Goal: Find specific page/section: Find specific page/section

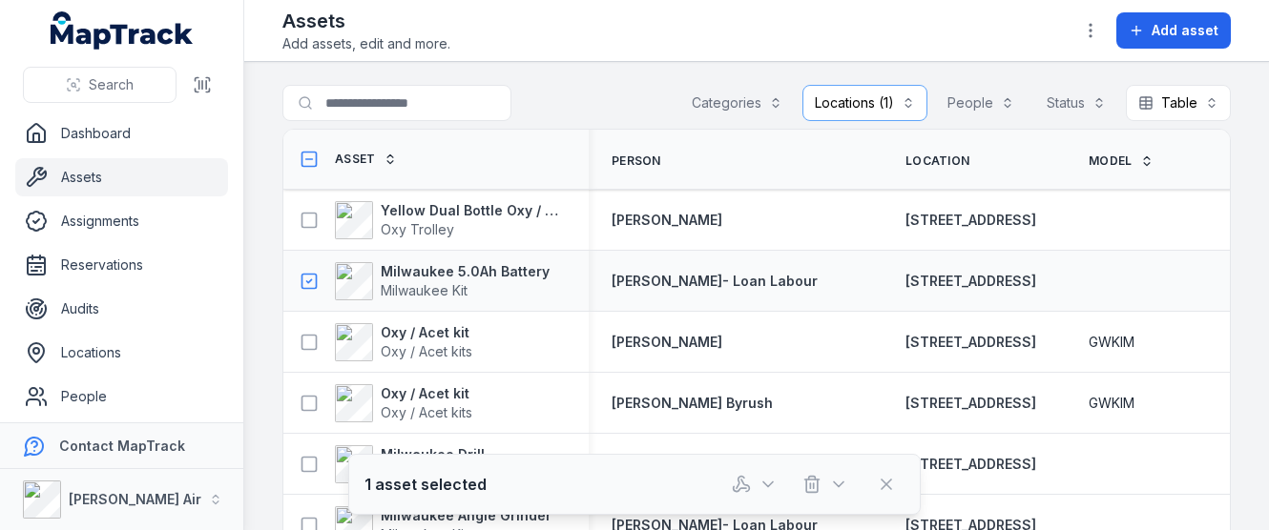
scroll to position [2966, 0]
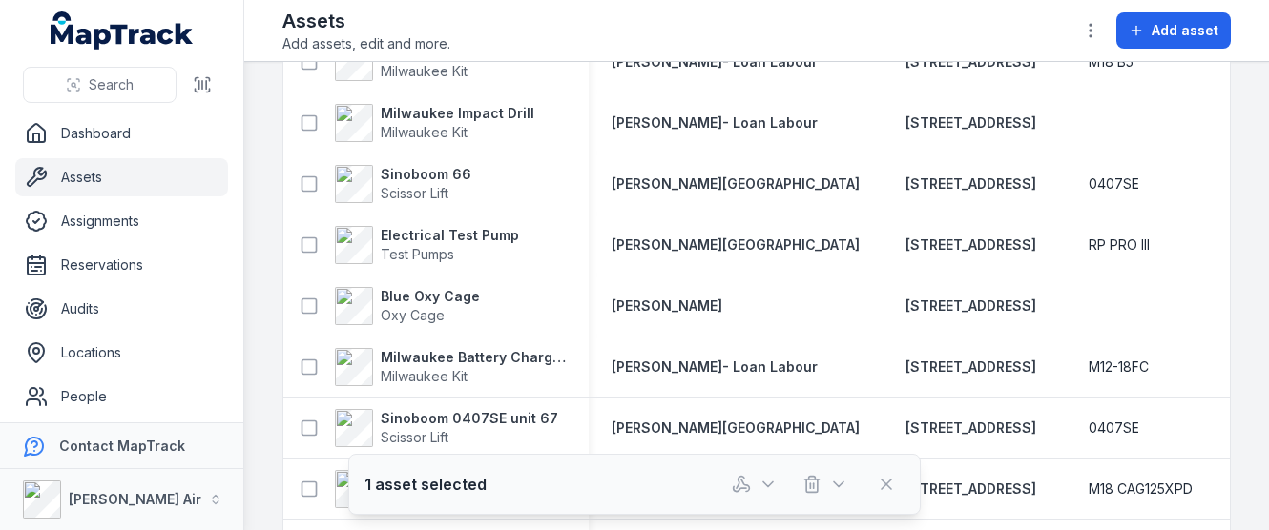
click at [462, 14] on div "Assets Add assets, edit and more. Add asset" at bounding box center [756, 31] width 948 height 46
click at [96, 169] on link "Assets" at bounding box center [121, 177] width 213 height 38
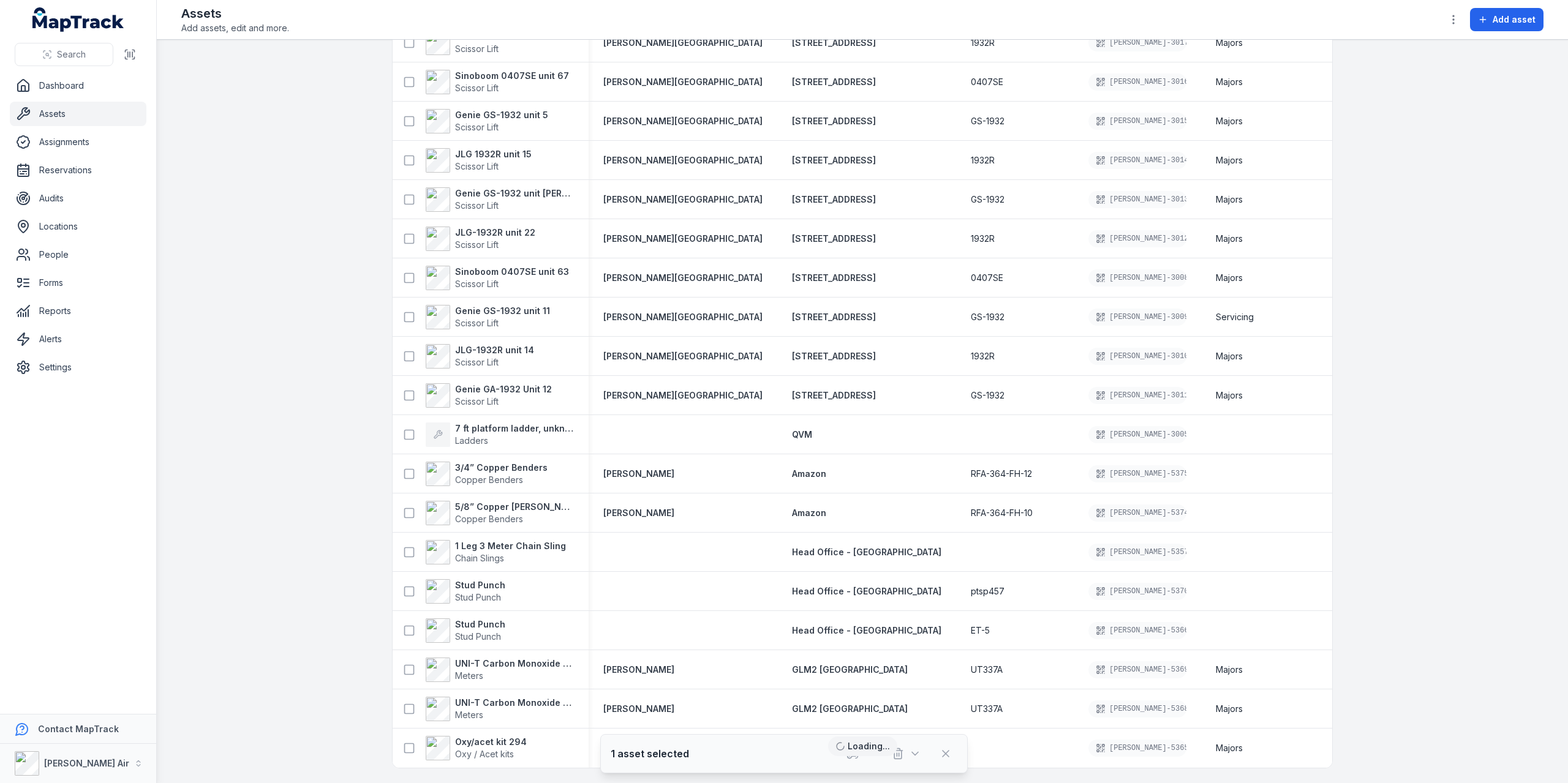
scroll to position [1311, 0]
click at [64, 223] on link "Locations" at bounding box center [78, 227] width 137 height 24
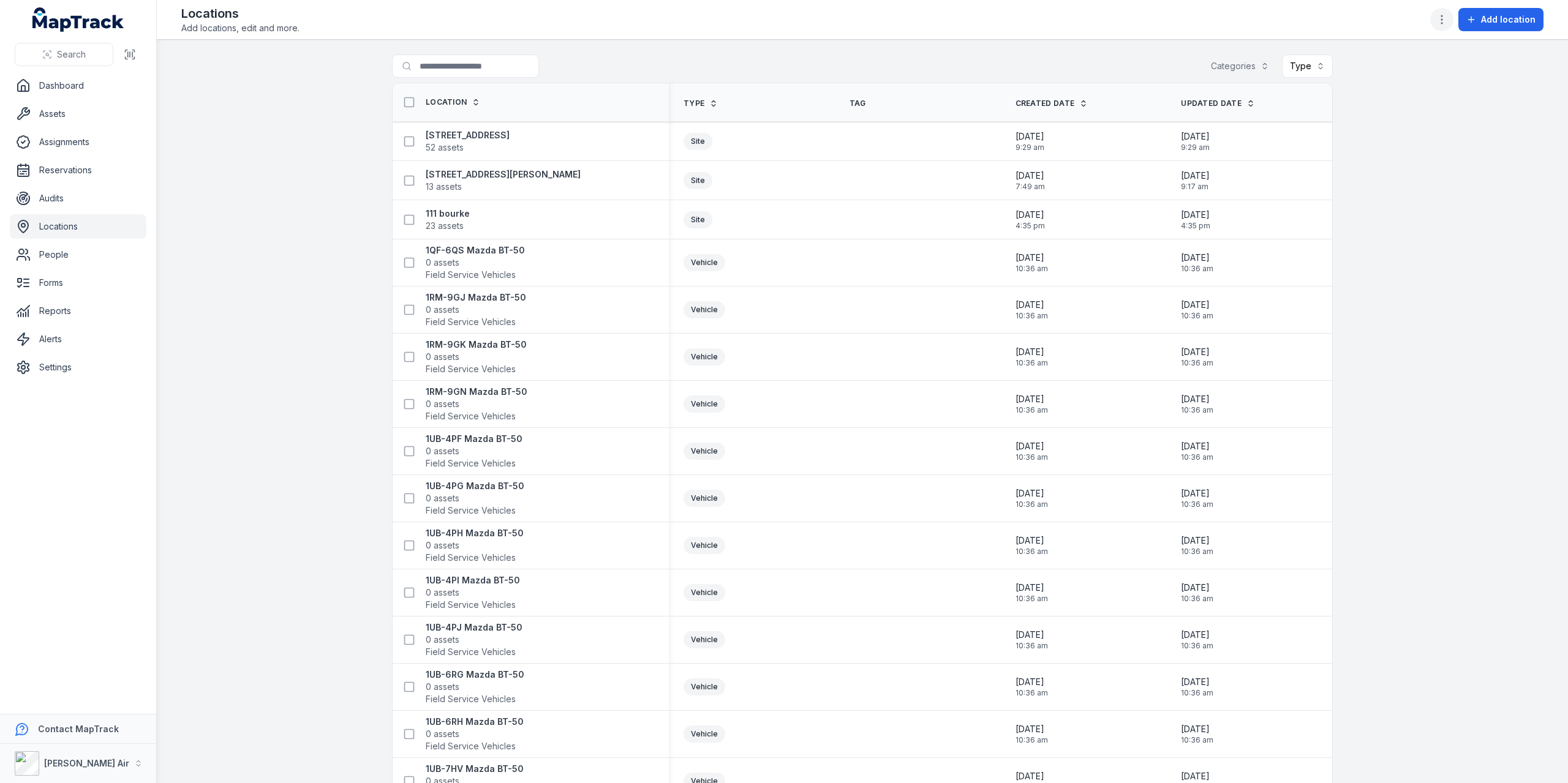
click at [814, 21] on icon "button" at bounding box center [1442, 19] width 12 height 12
click at [814, 13] on div "Locations Add locations, edit and more. Add location" at bounding box center [862, 20] width 1362 height 30
click at [814, 63] on button "Type" at bounding box center [1307, 66] width 51 height 23
click at [814, 111] on div "Vehicle" at bounding box center [1264, 119] width 121 height 22
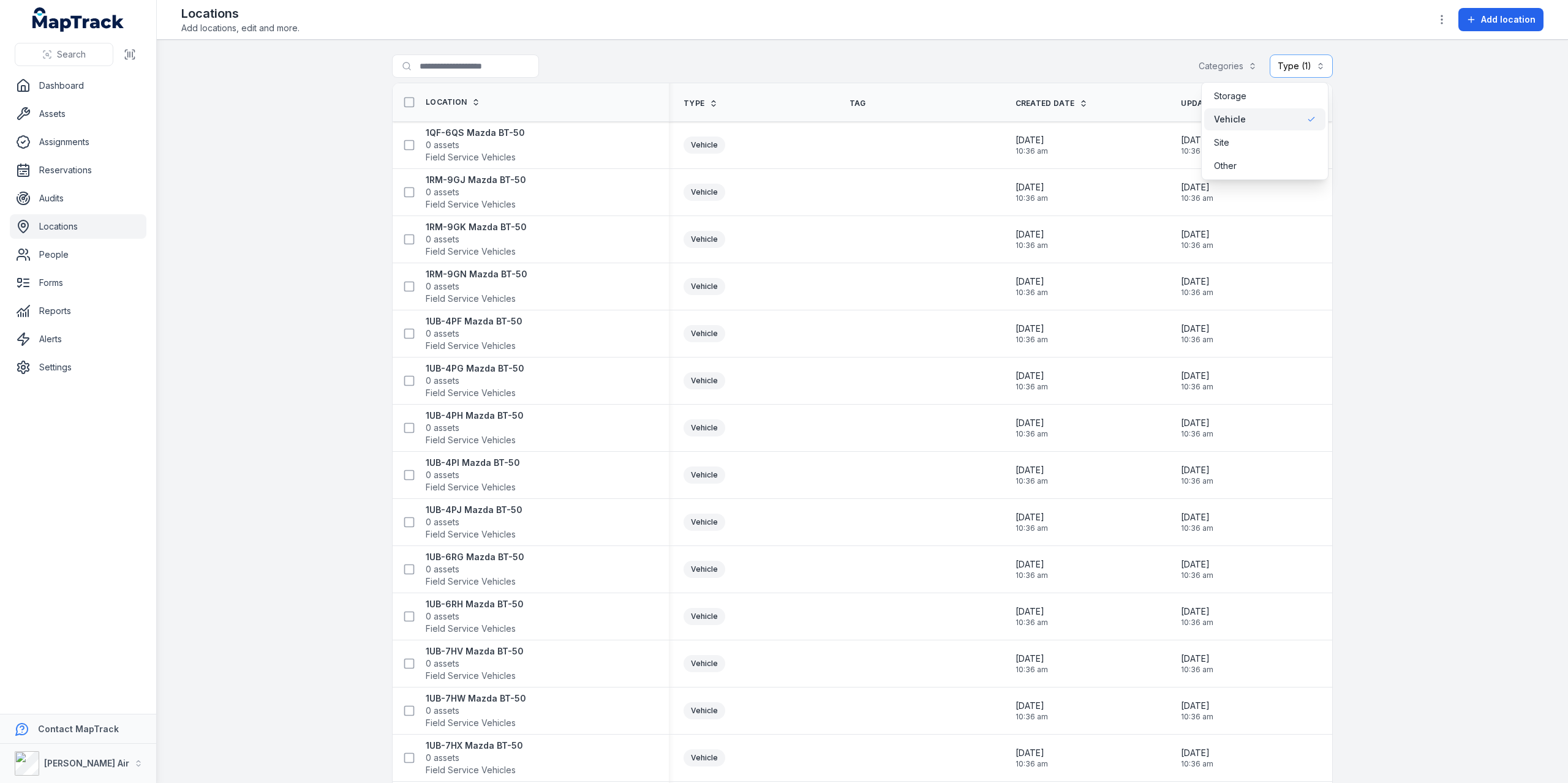
click at [814, 270] on main "Search for locations Categories Type (1) ******* Location Type Tag Created Date…" at bounding box center [862, 411] width 1411 height 743
